Goal: Find specific page/section: Find specific page/section

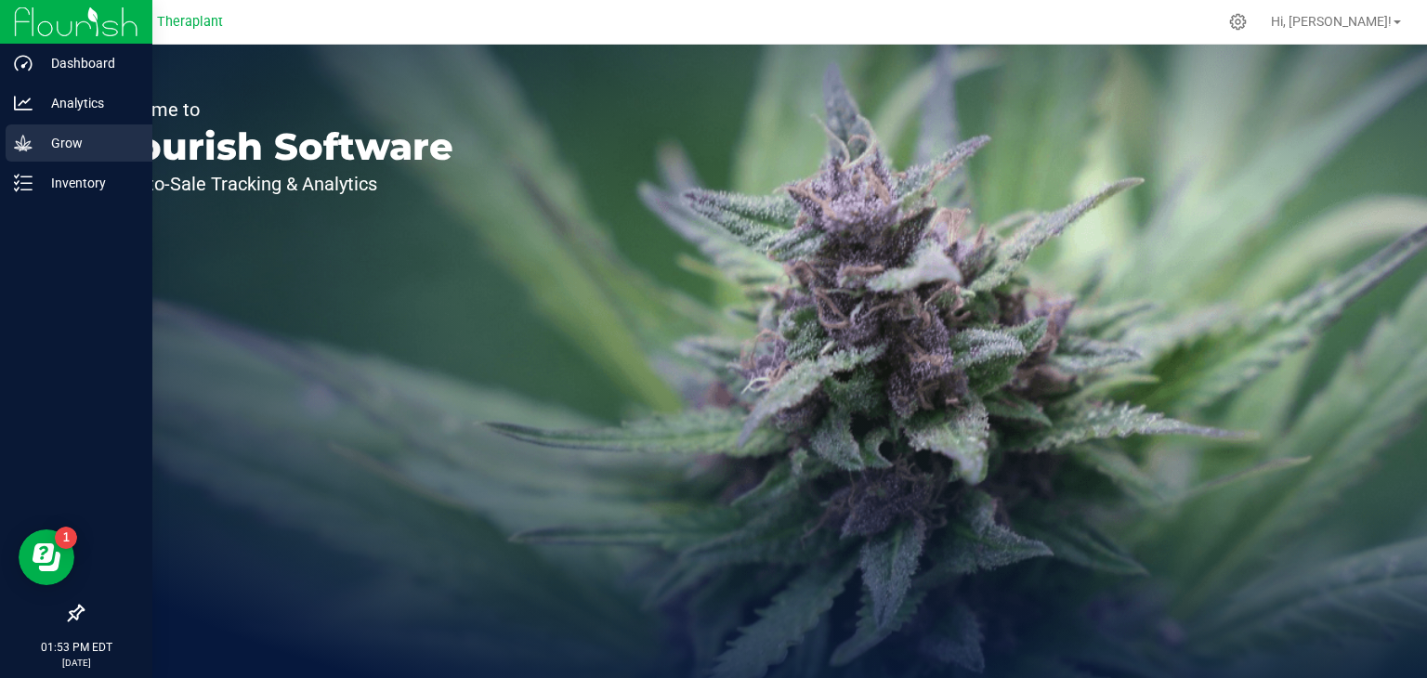
click at [69, 137] on p "Grow" at bounding box center [88, 143] width 111 height 22
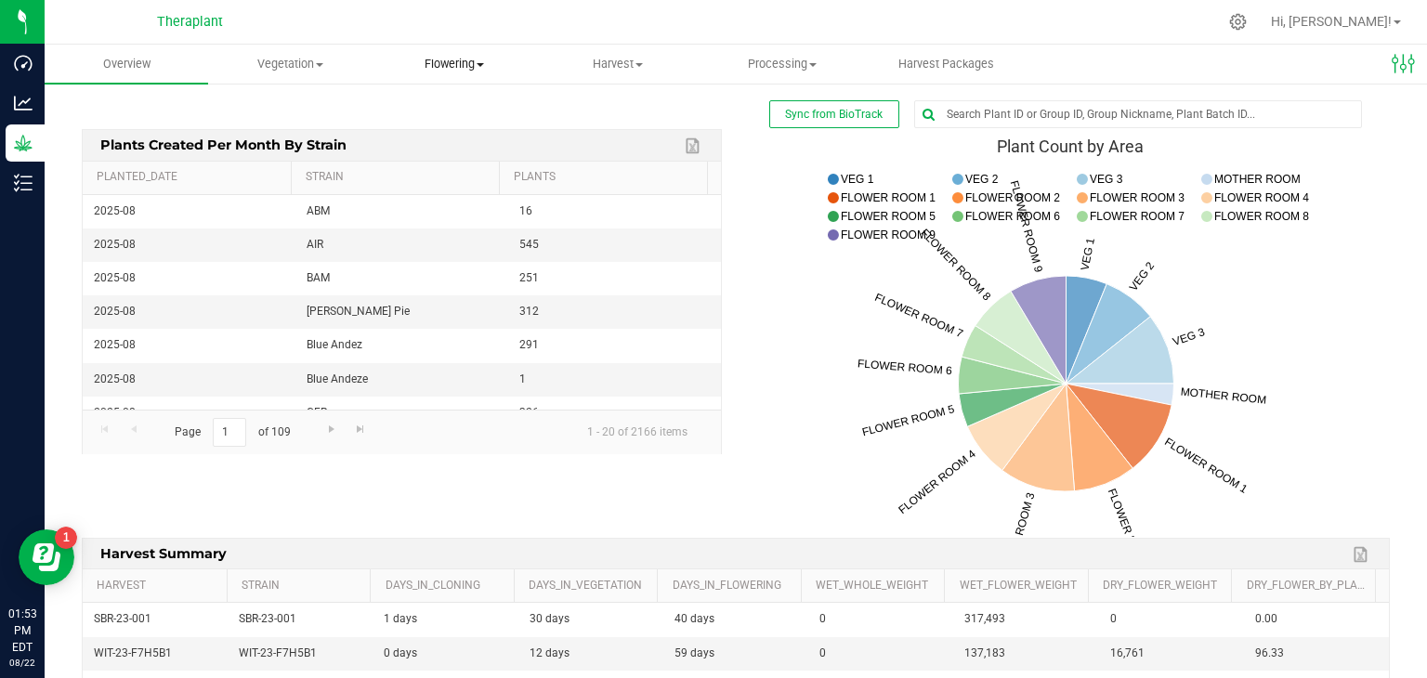
click at [451, 56] on span "Flowering" at bounding box center [454, 64] width 162 height 17
click at [296, 67] on span "Vegetation" at bounding box center [290, 64] width 162 height 17
click at [430, 66] on span "Flowering" at bounding box center [454, 64] width 162 height 17
click at [425, 157] on span "Flowering plants" at bounding box center [447, 157] width 150 height 16
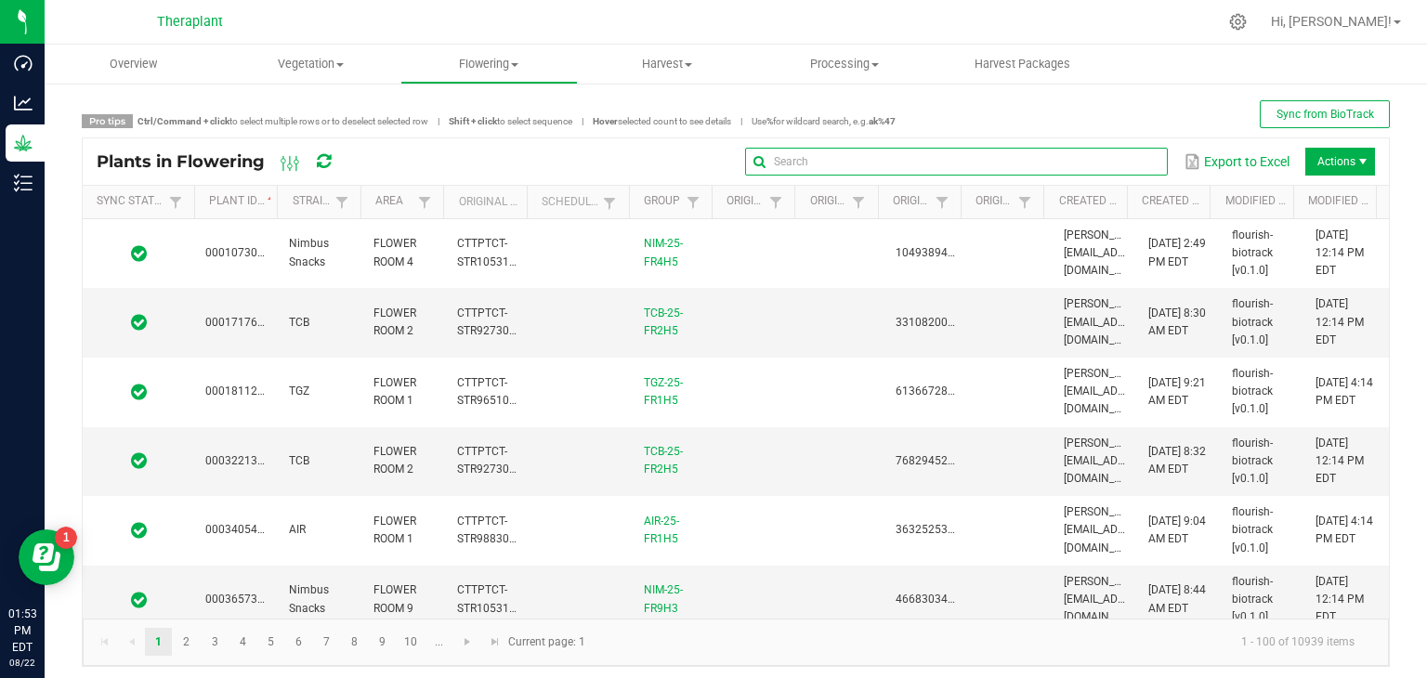
click at [1092, 161] on input "text" at bounding box center [956, 162] width 423 height 28
type input "7225212503620116"
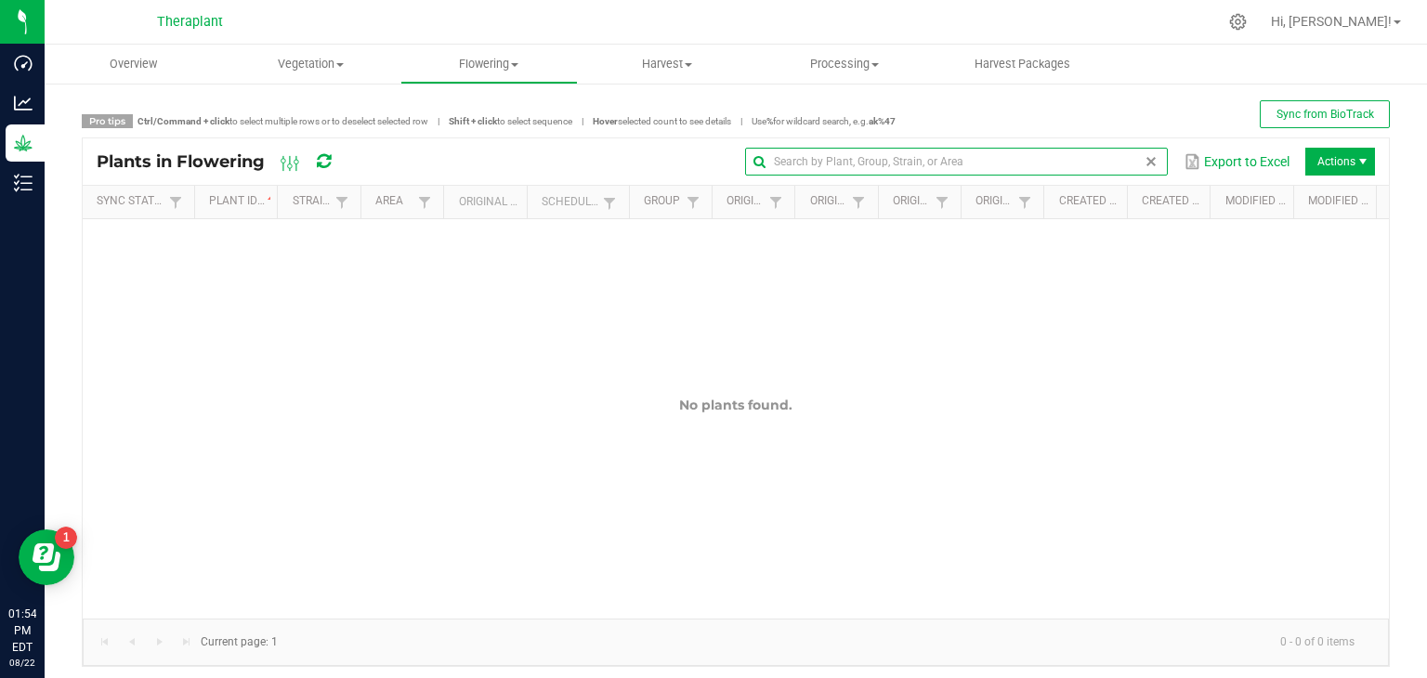
click at [1143, 164] on span at bounding box center [1150, 161] width 15 height 15
